Goal: Transaction & Acquisition: Purchase product/service

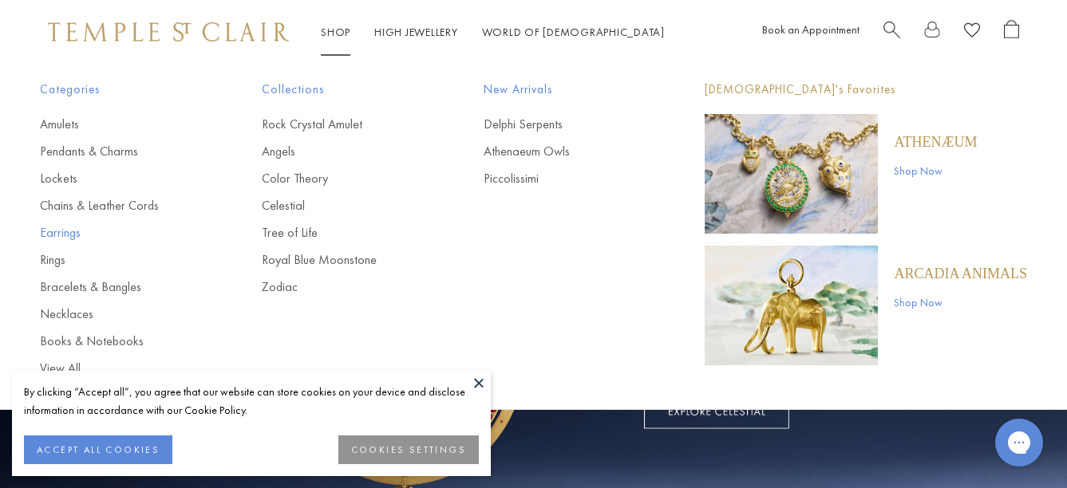
click at [73, 232] on link "Earrings" at bounding box center [119, 233] width 158 height 18
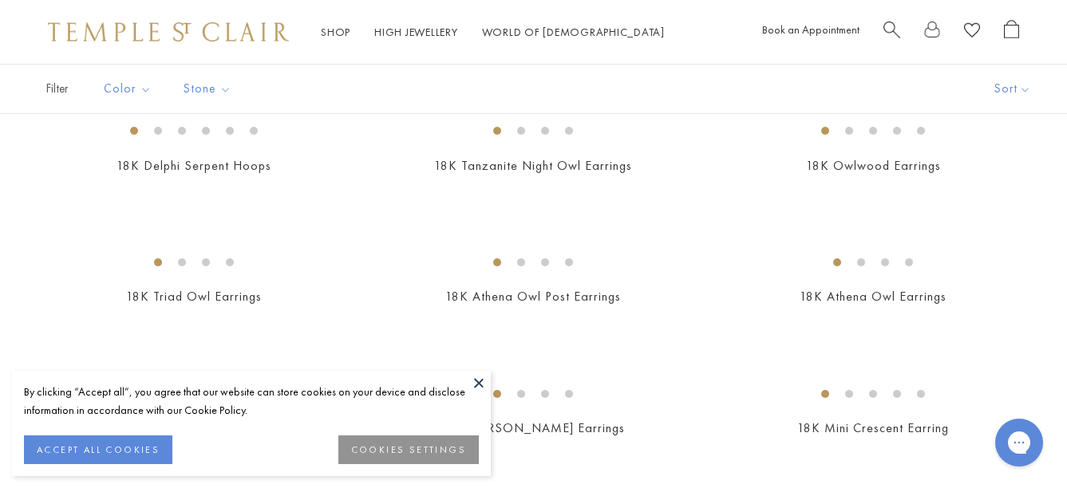
click at [479, 387] on button at bounding box center [479, 383] width 24 height 24
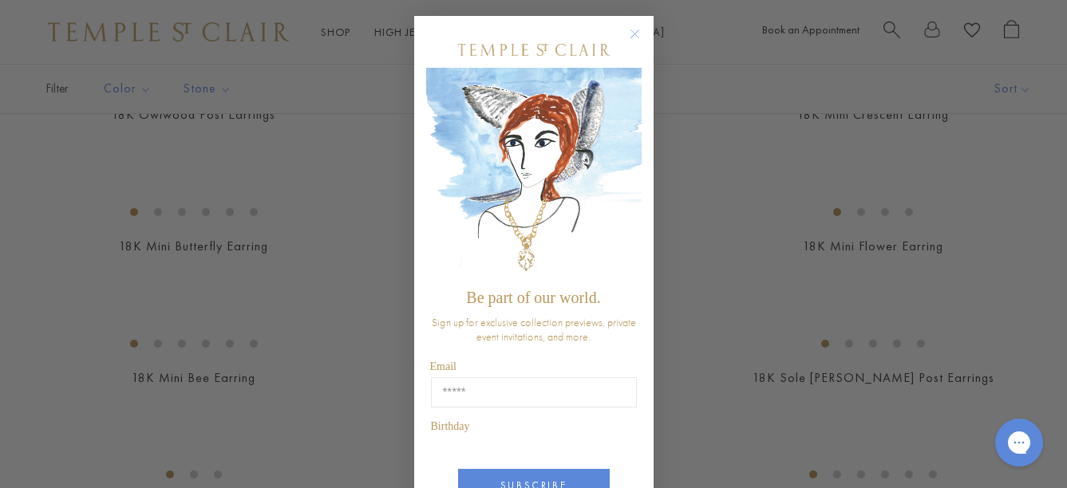
scroll to position [467, 0]
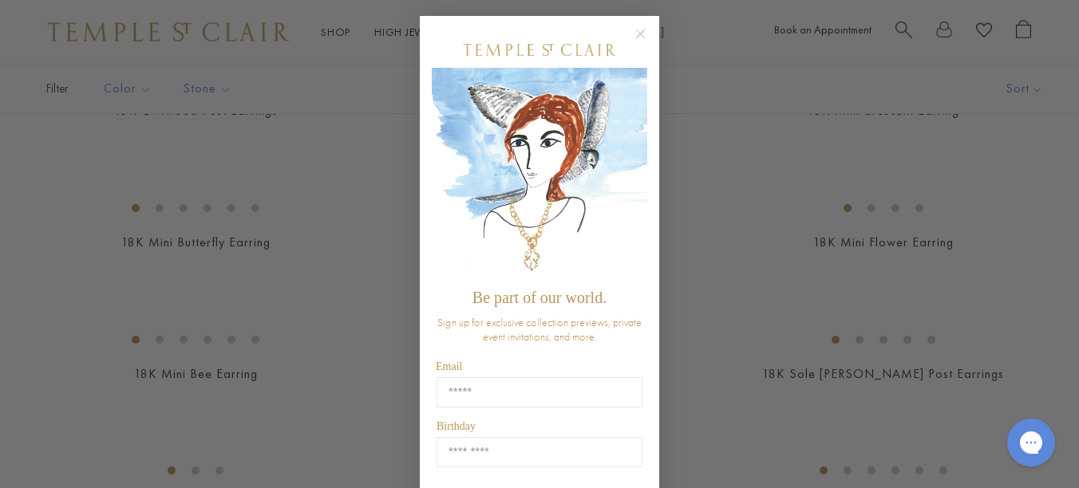
click at [639, 35] on circle "Close dialog" at bounding box center [640, 34] width 19 height 19
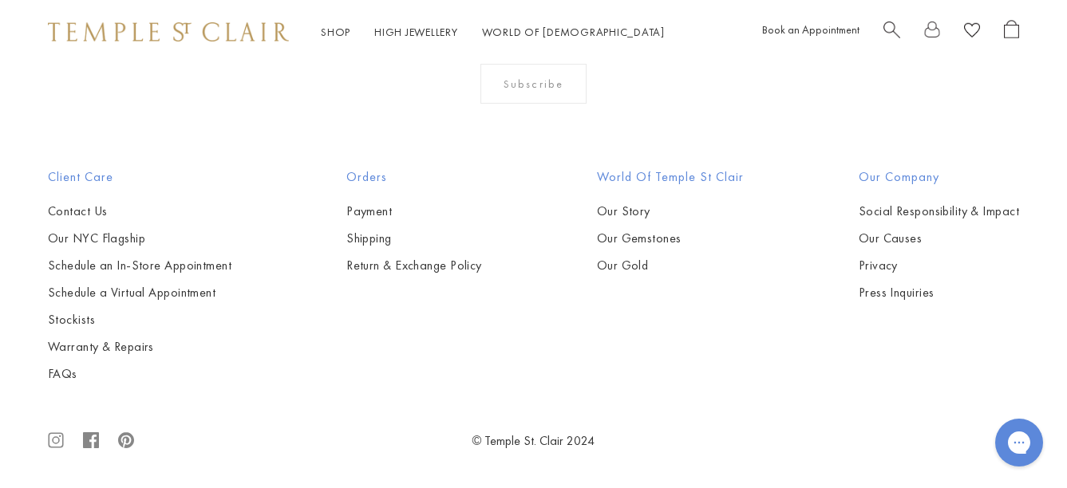
scroll to position [7343, 0]
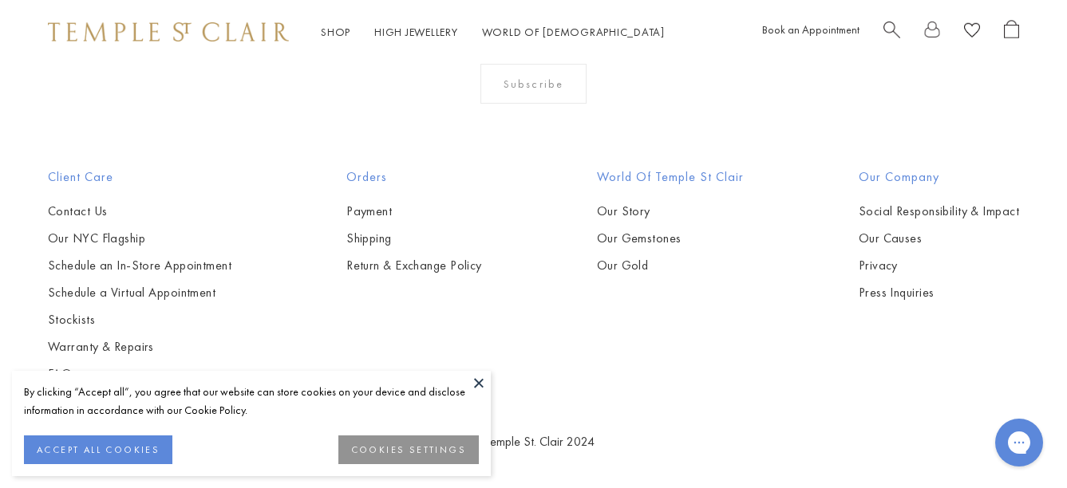
scroll to position [6992, 0]
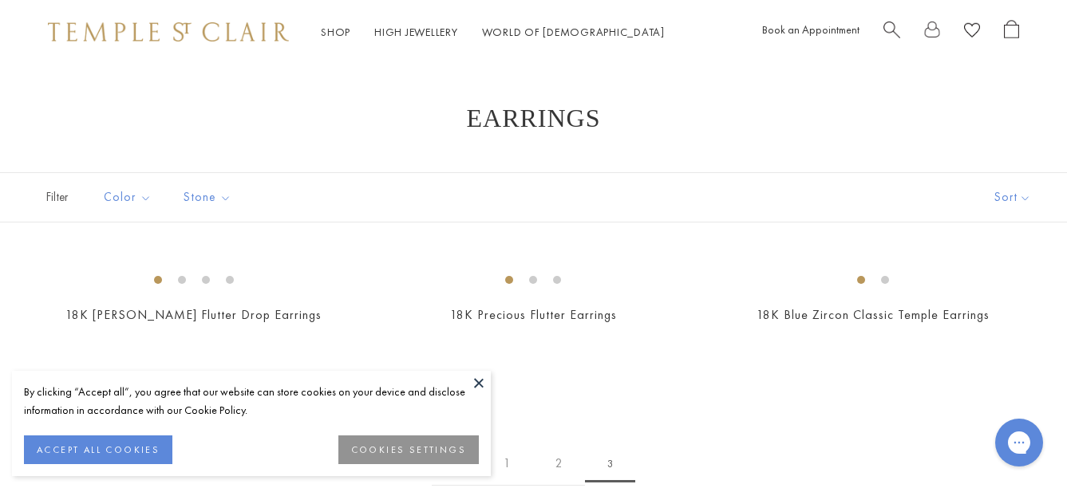
click at [159, 458] on button "ACCEPT ALL COOKIES" at bounding box center [98, 450] width 148 height 29
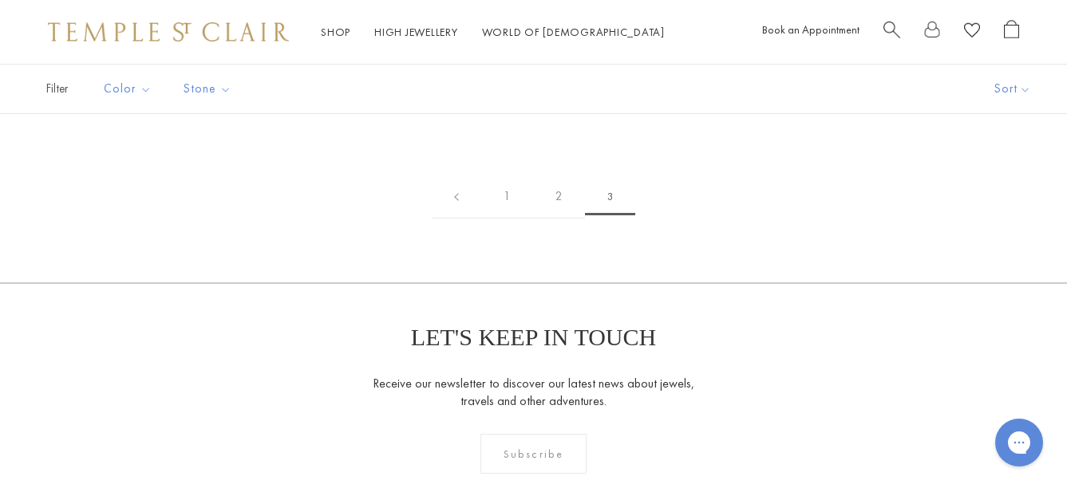
scroll to position [255, 0]
